Goal: Navigation & Orientation: Understand site structure

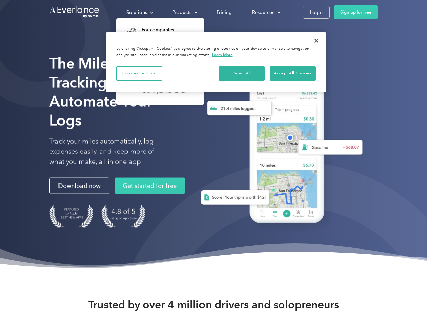
click at [140, 12] on div "Solutions" at bounding box center [137, 12] width 21 height 8
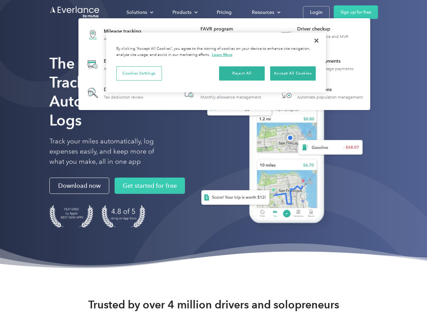
click at [184, 12] on div "Products" at bounding box center [182, 12] width 19 height 8
click at [266, 12] on div "Resources" at bounding box center [263, 12] width 22 height 8
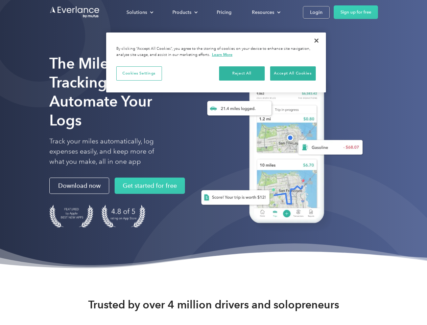
click at [139, 73] on button "Cookies Settings" at bounding box center [139, 73] width 46 height 14
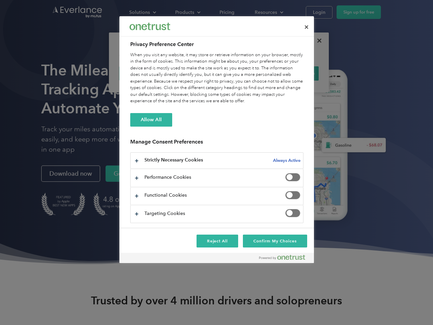
click at [242, 73] on div "When you visit any website, it may store or retrieve information on your browse…" at bounding box center [216, 78] width 173 height 53
click at [293, 73] on div "When you visit any website, it may store or retrieve information on your browse…" at bounding box center [216, 78] width 173 height 53
